Goal: Find specific page/section: Find specific page/section

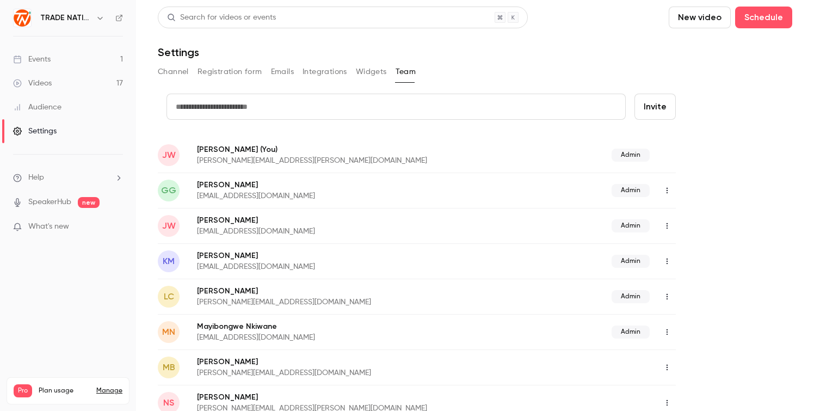
click at [63, 54] on link "Events 1" at bounding box center [68, 59] width 136 height 24
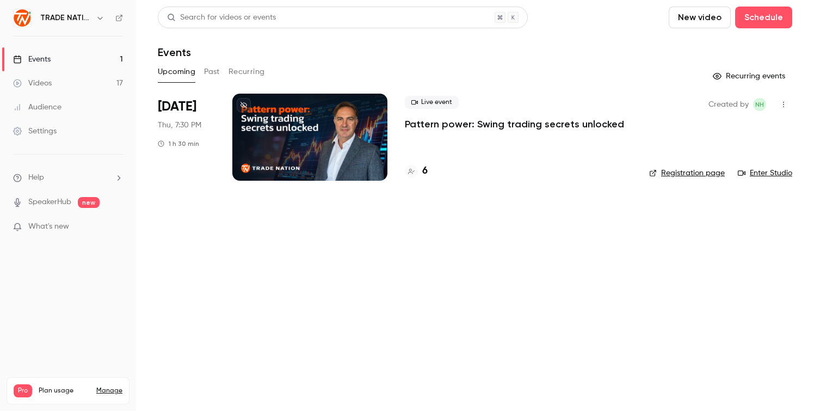
click at [342, 130] on div at bounding box center [309, 137] width 155 height 87
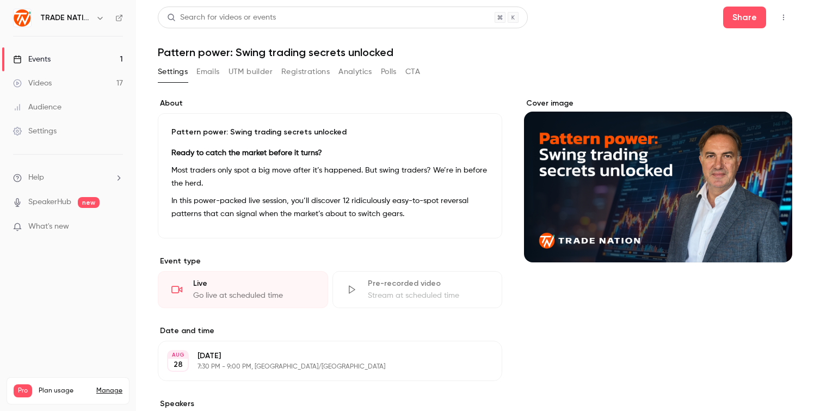
scroll to position [230, 0]
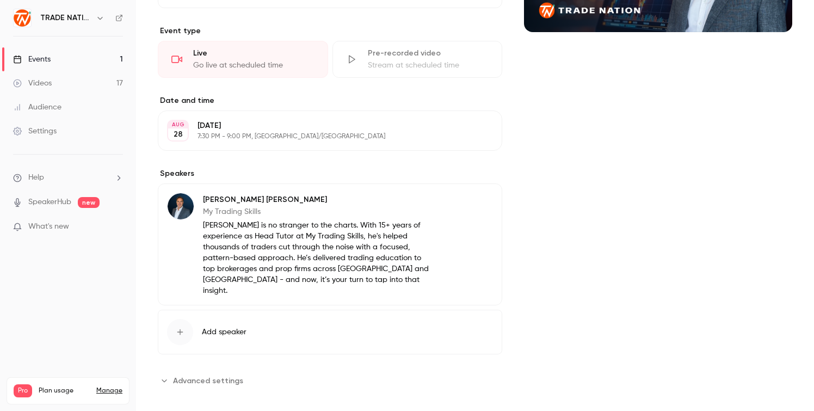
click at [201, 375] on span "Advanced settings" at bounding box center [208, 380] width 70 height 11
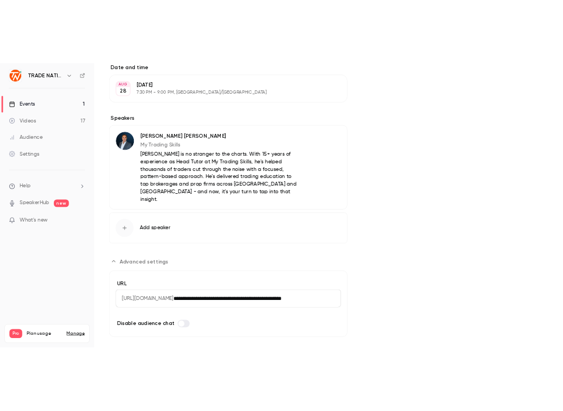
scroll to position [0, 0]
